Goal: Transaction & Acquisition: Book appointment/travel/reservation

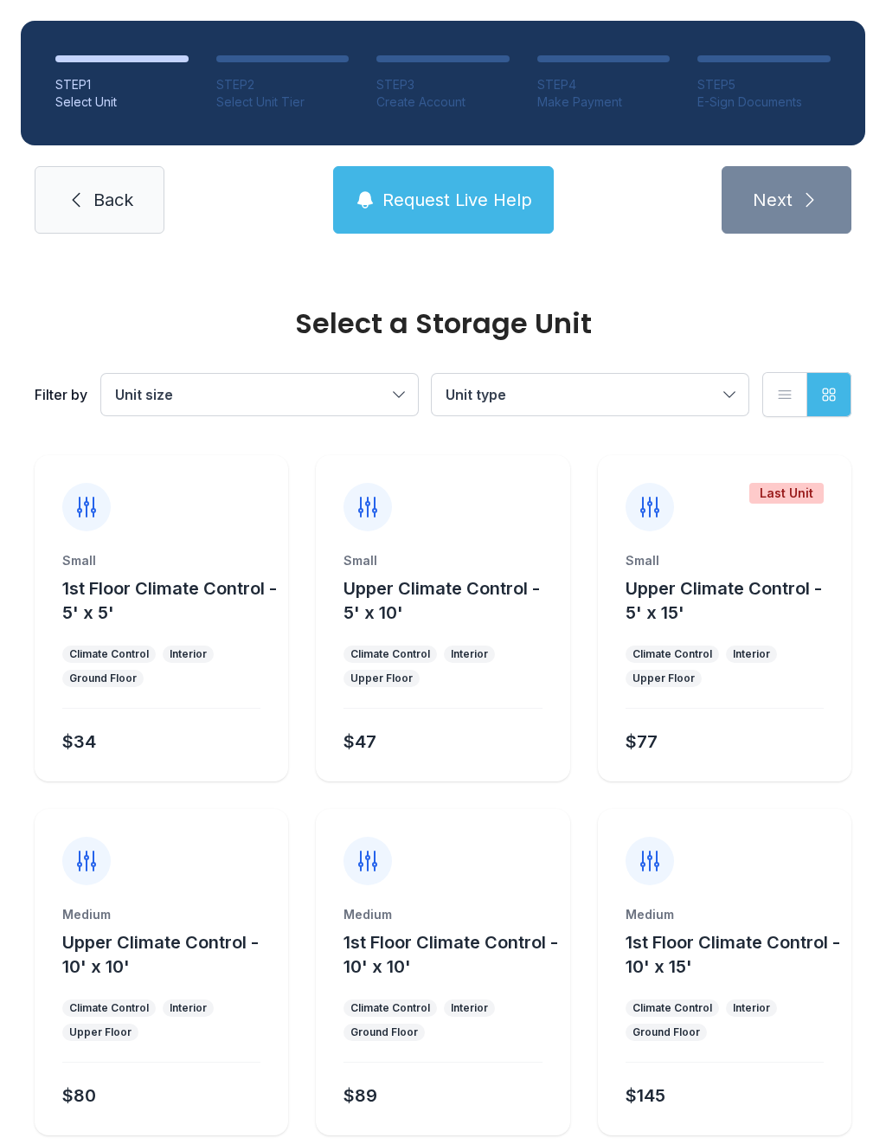
click at [721, 399] on button "Unit type" at bounding box center [590, 395] width 317 height 42
click at [626, 296] on div "Select a Storage Unit Filter by Unit size Unit type 1st Floor Climate Control U…" at bounding box center [443, 352] width 824 height 197
click at [97, 199] on span "Back" at bounding box center [113, 200] width 40 height 24
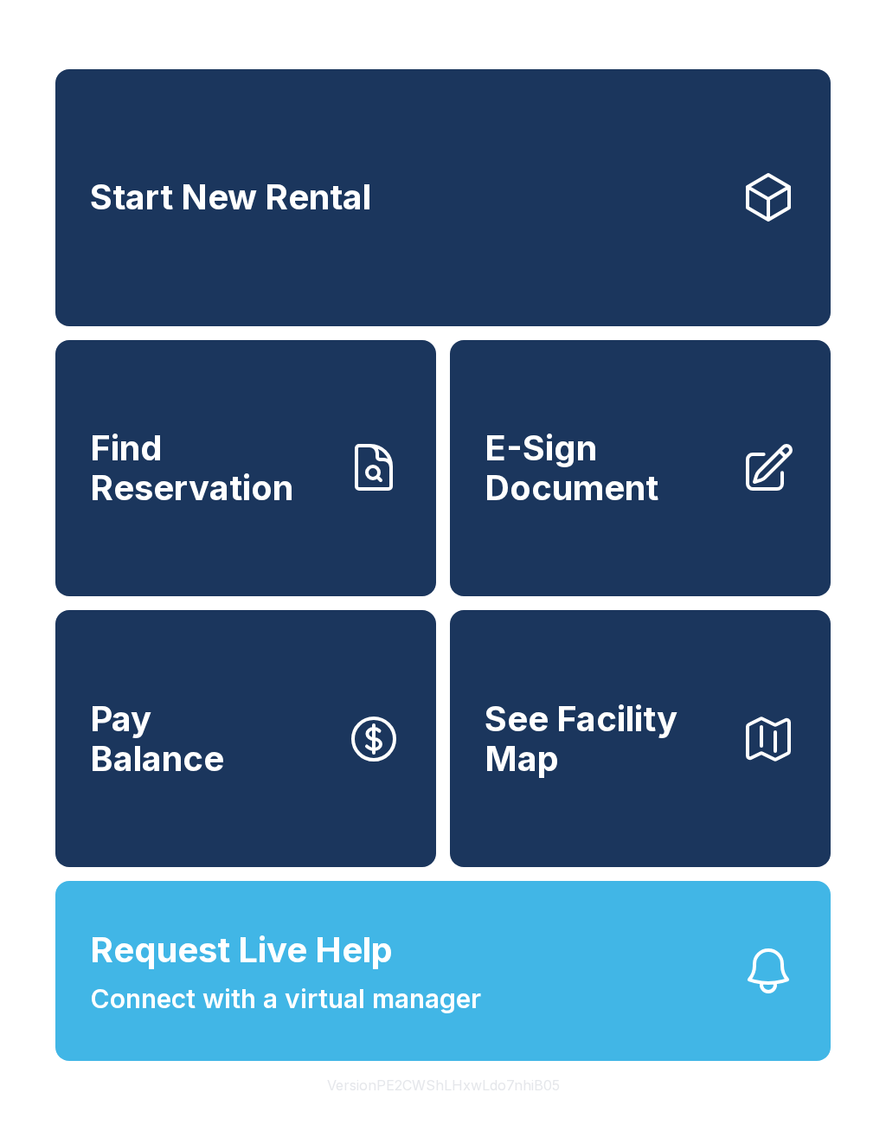
click at [645, 212] on link "Start New Rental" at bounding box center [442, 197] width 775 height 257
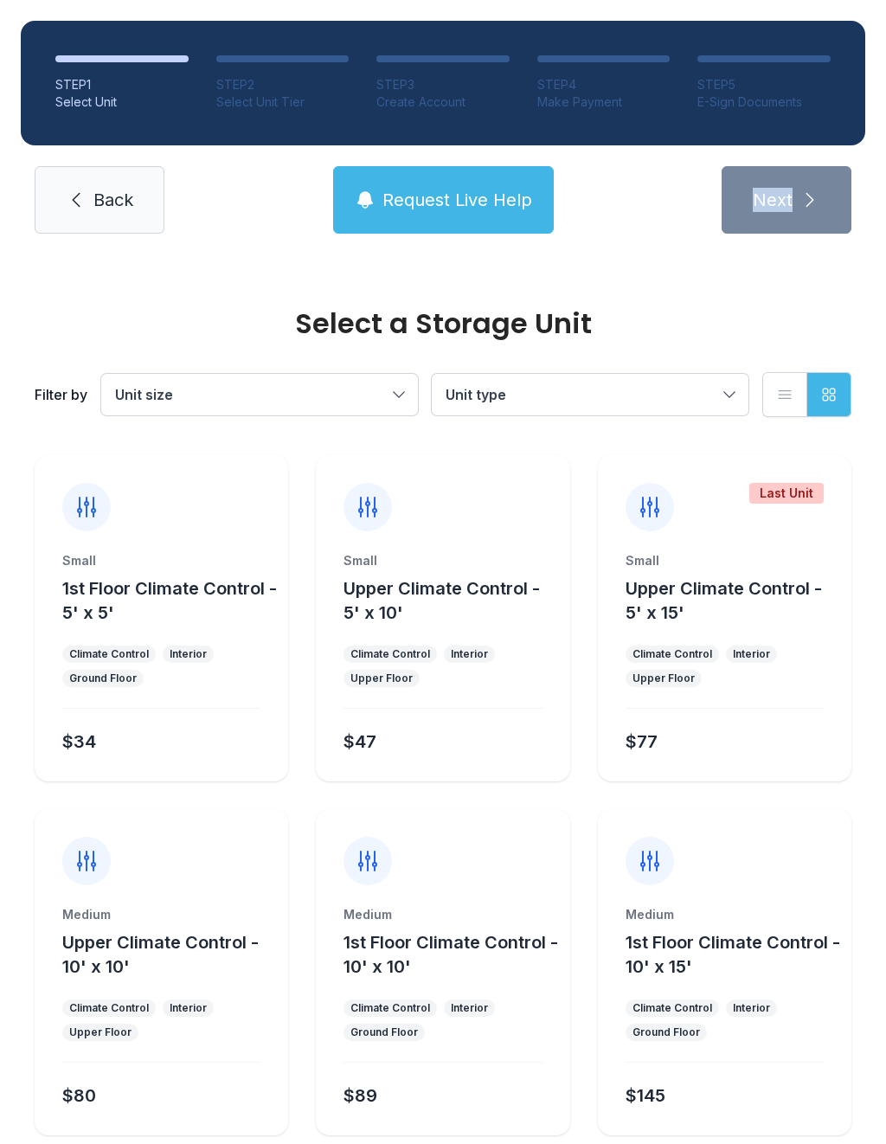
click at [297, 71] on li "STEP 2 Select Unit Tier" at bounding box center [282, 82] width 133 height 55
click at [296, 42] on ol "STEP 1 Select Unit STEP 2 Select Unit Tier STEP 3 Create Account STEP 4 Make Pa…" at bounding box center [443, 83] width 845 height 125
click at [450, 197] on span "Request Live Help" at bounding box center [458, 200] width 150 height 24
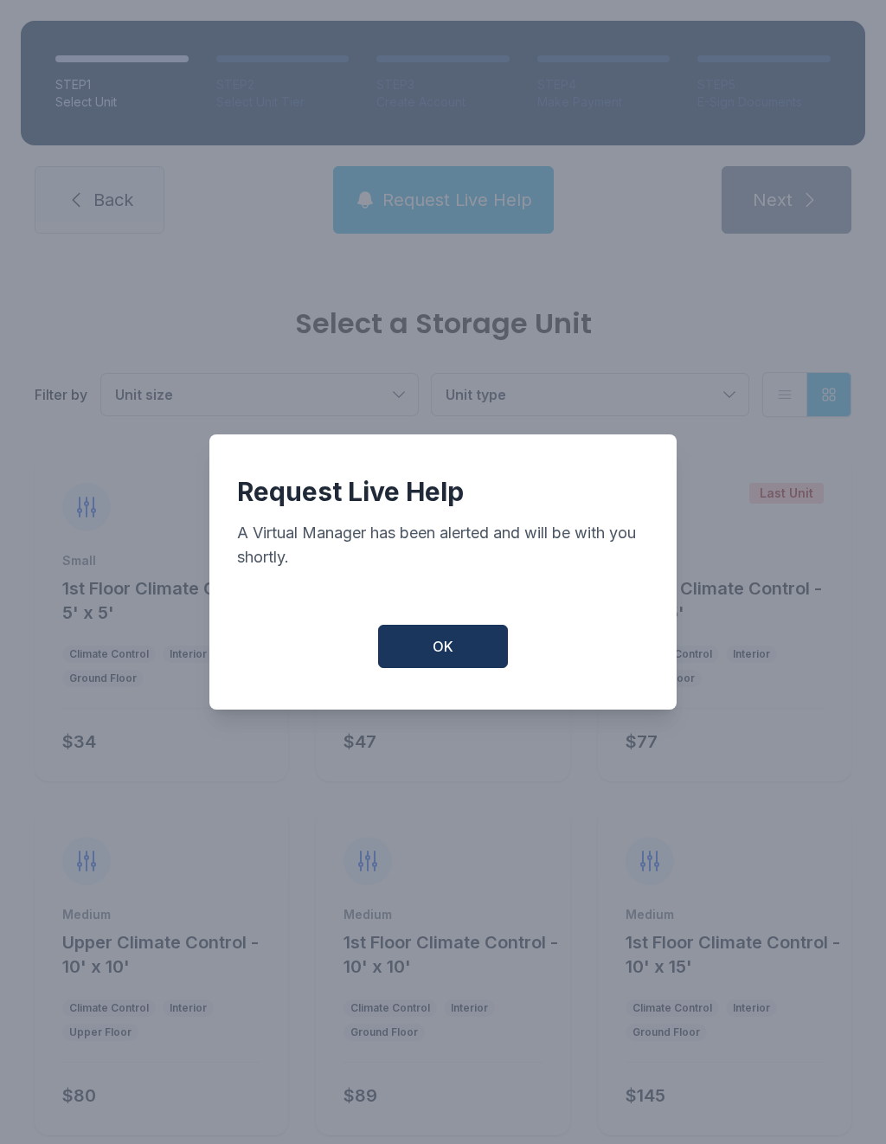
click at [448, 639] on button "OK" at bounding box center [443, 646] width 130 height 43
